Goal: Find contact information: Find contact information

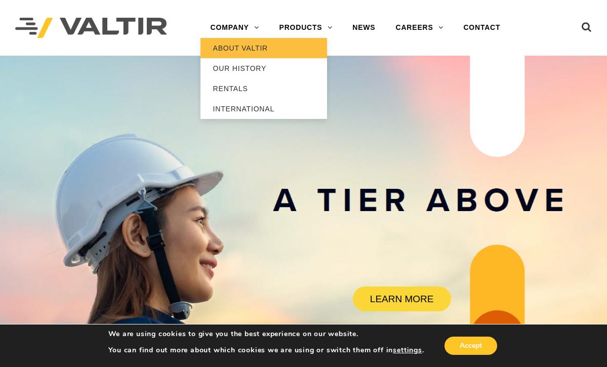
click at [240, 55] on link "ABOUT VALTIR" at bounding box center [263, 48] width 127 height 20
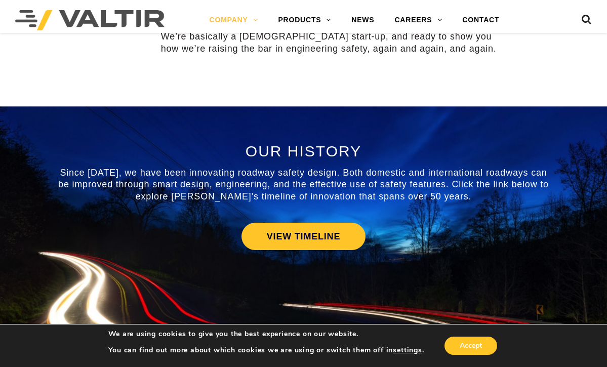
scroll to position [388, 0]
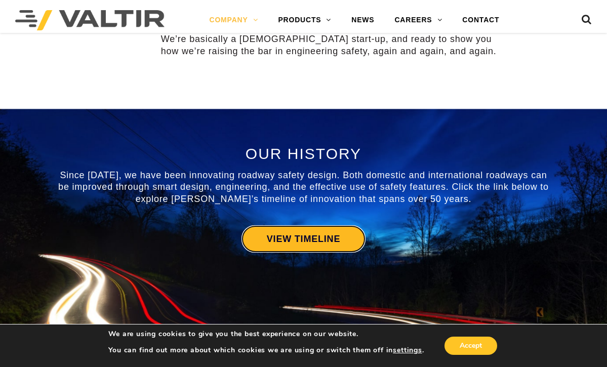
click at [303, 245] on link "VIEW TIMELINE" at bounding box center [303, 238] width 124 height 27
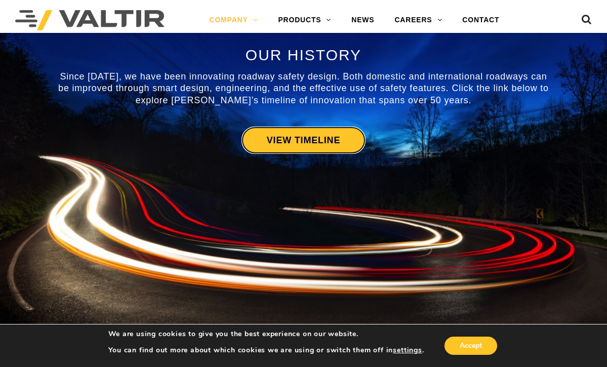
scroll to position [489, 0]
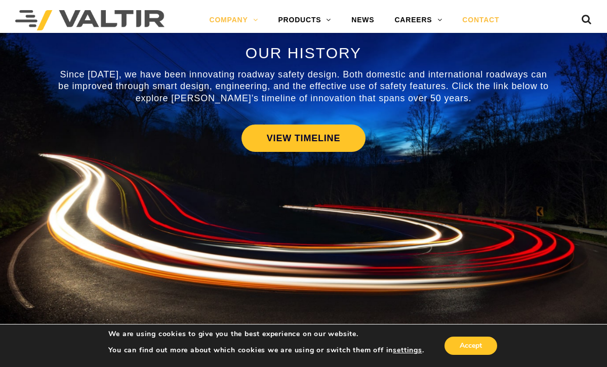
click at [487, 22] on link "CONTACT" at bounding box center [480, 20] width 57 height 20
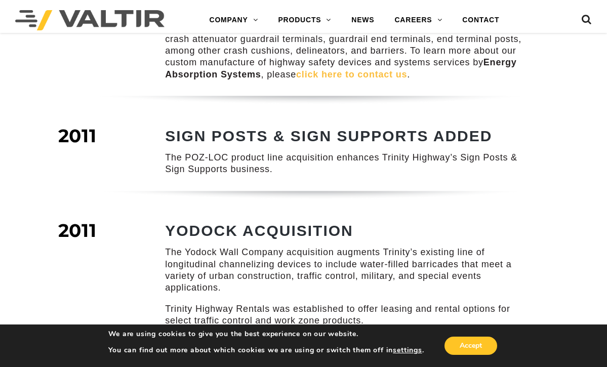
scroll to position [1047, 0]
